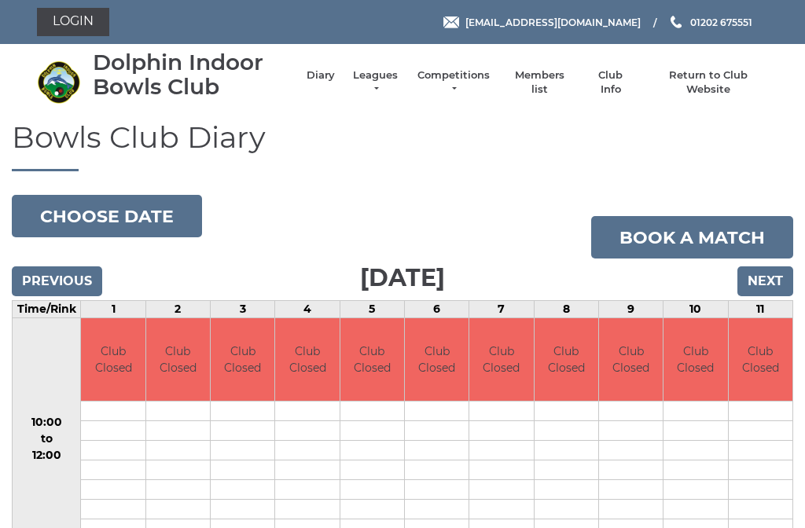
click at [558, 78] on link "Members list" at bounding box center [538, 82] width 65 height 28
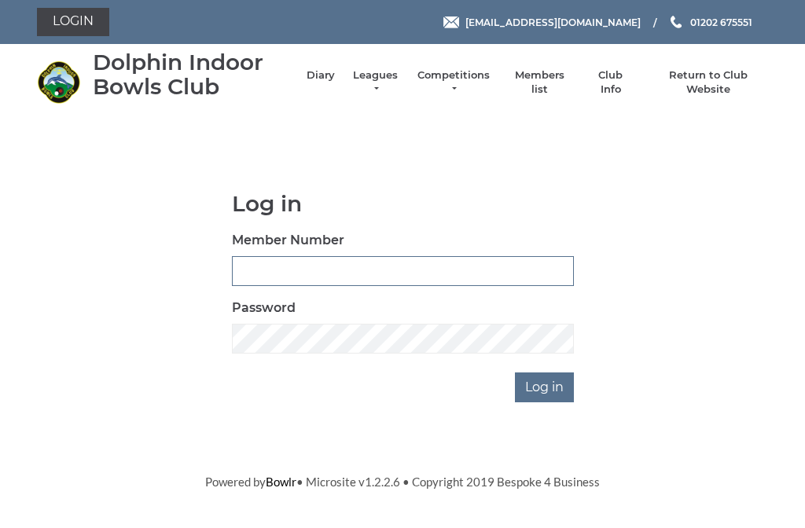
click at [243, 277] on input "Member Number" at bounding box center [403, 271] width 342 height 30
type input "2373"
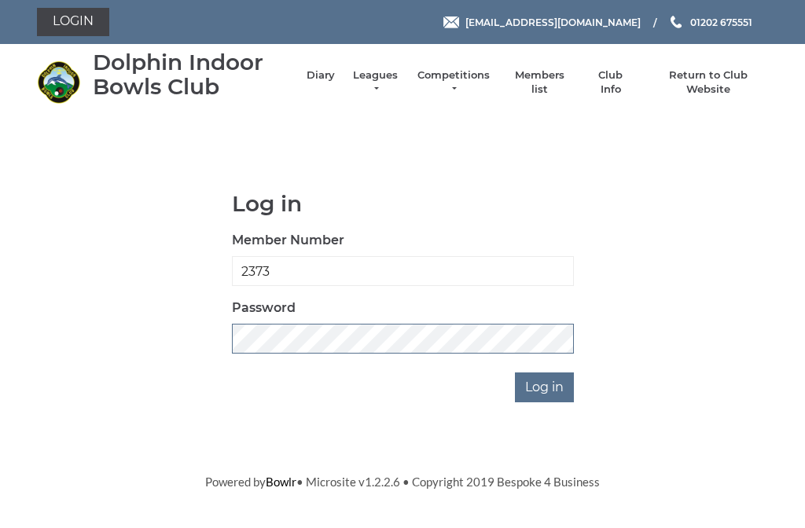
scroll to position [268, 0]
click at [546, 373] on input "Log in" at bounding box center [544, 388] width 59 height 30
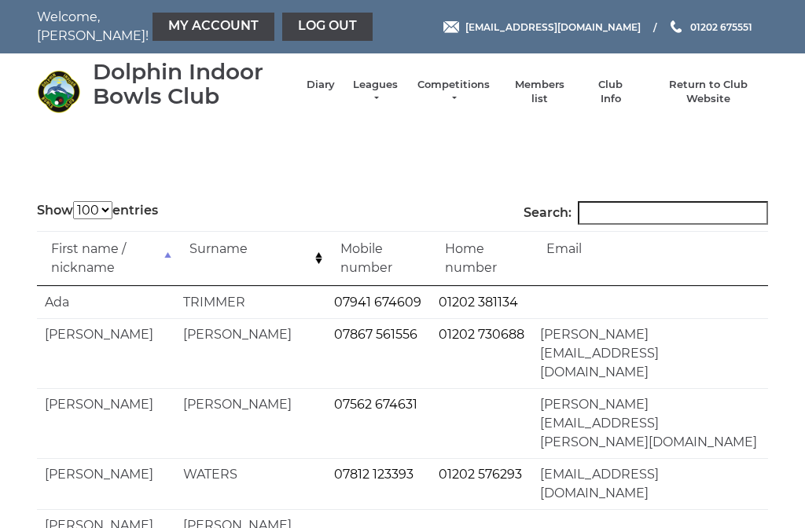
select select "100"
click at [604, 217] on input "Search:" at bounding box center [673, 213] width 190 height 24
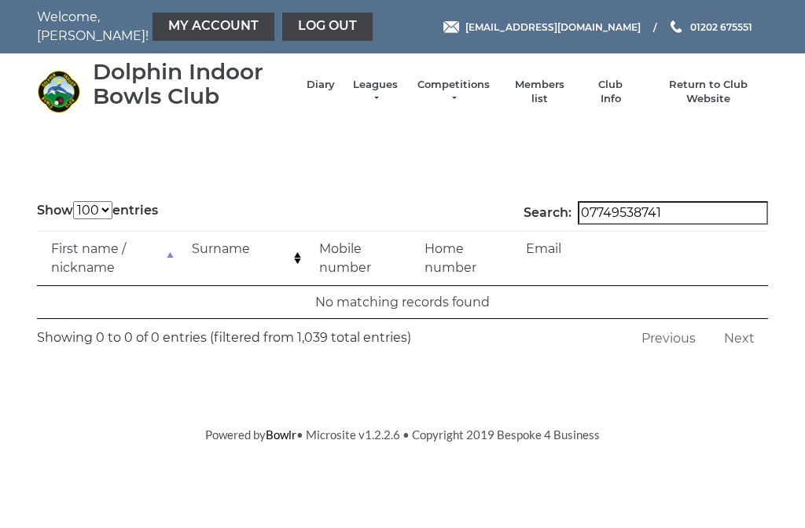
type input "07749538741"
click at [565, 201] on label "Search: 07749538741" at bounding box center [646, 213] width 245 height 24
click at [578, 201] on input "07749538741" at bounding box center [673, 213] width 190 height 24
